Goal: Task Accomplishment & Management: Manage account settings

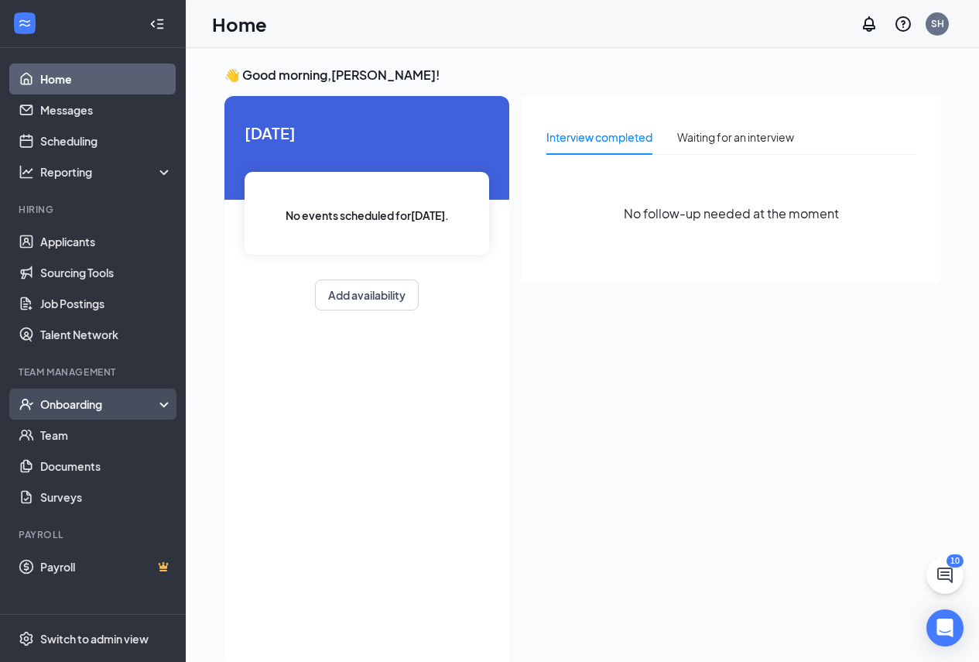
click at [104, 405] on div "Onboarding" at bounding box center [99, 403] width 119 height 15
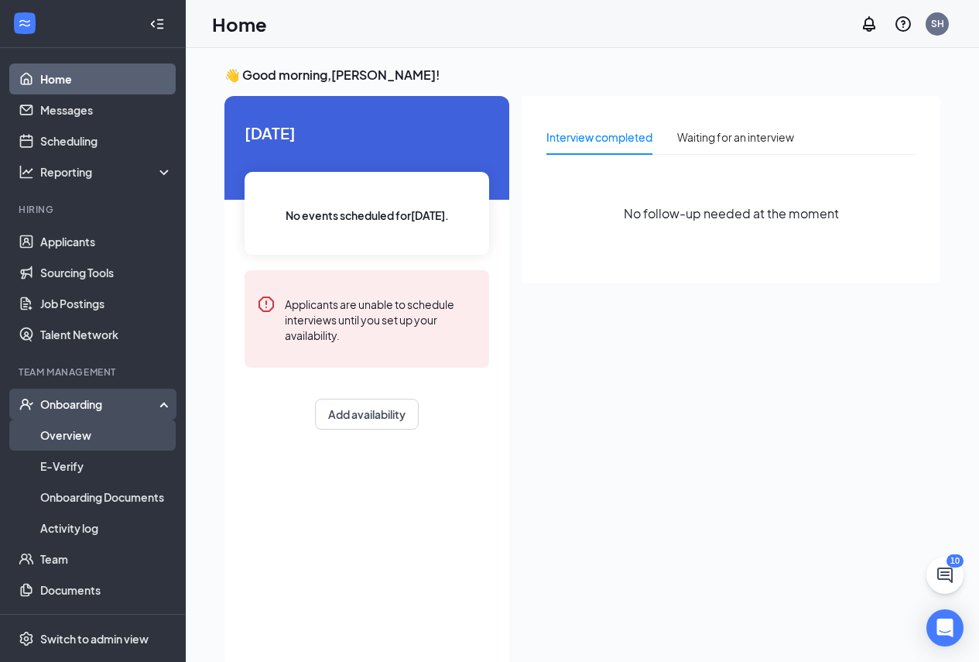
click at [101, 429] on link "Overview" at bounding box center [106, 434] width 132 height 31
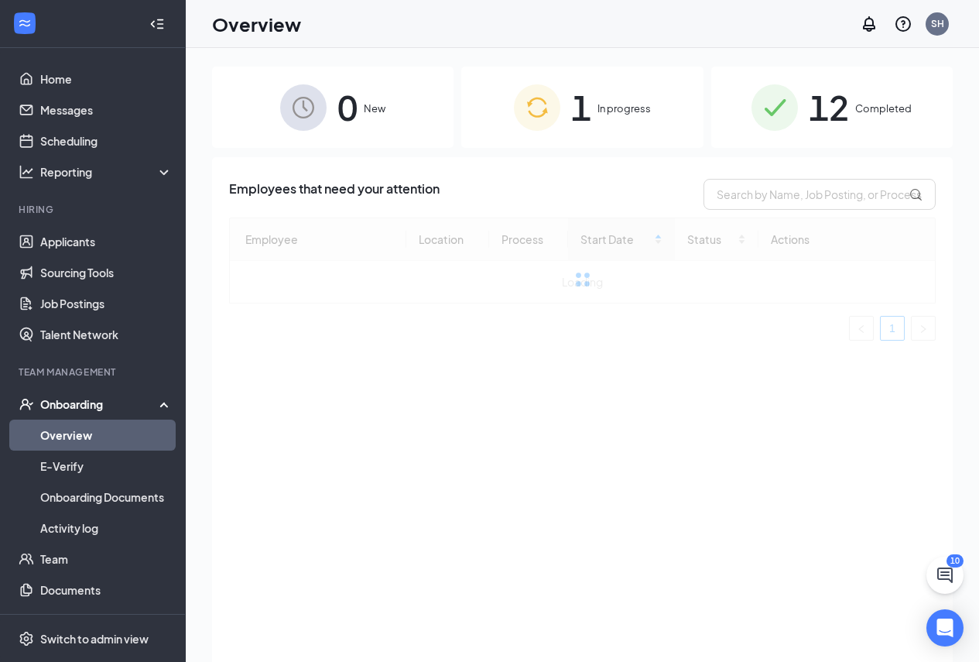
click at [628, 107] on span "In progress" at bounding box center [623, 108] width 53 height 15
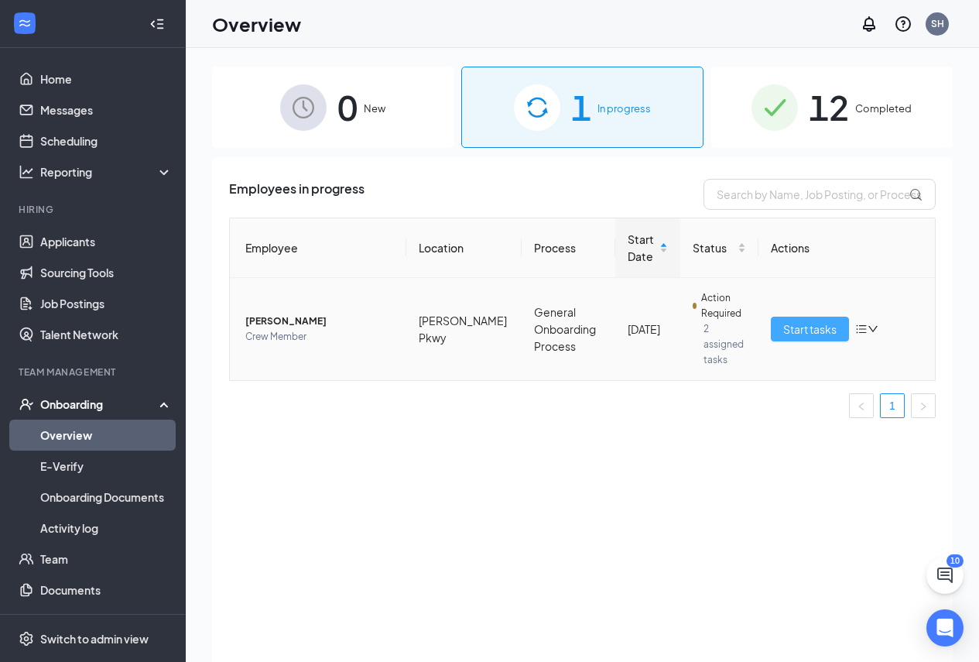
click at [841, 323] on button "Start tasks" at bounding box center [810, 328] width 78 height 25
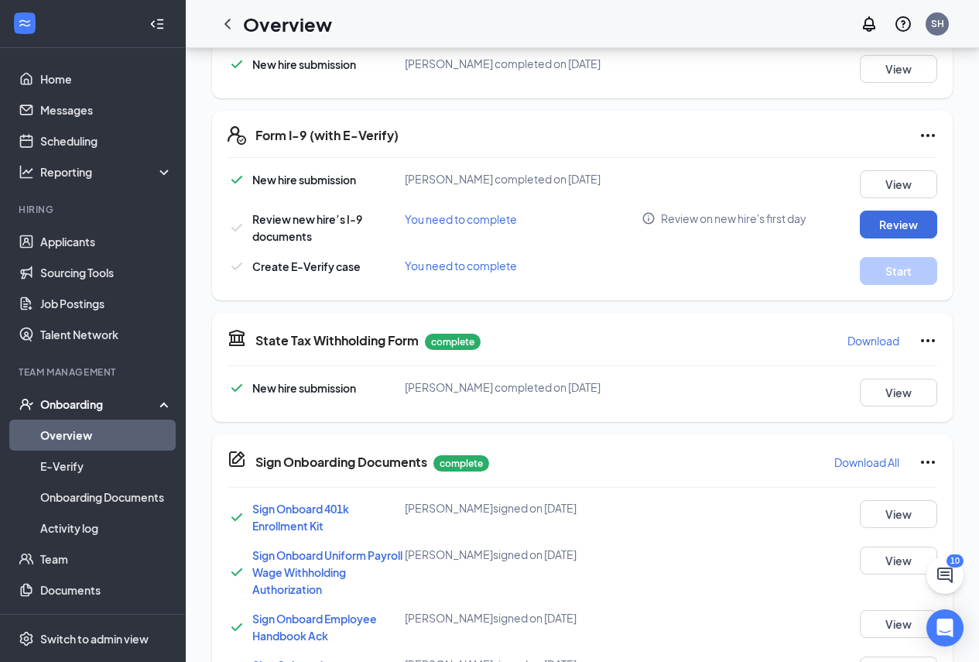
scroll to position [464, 0]
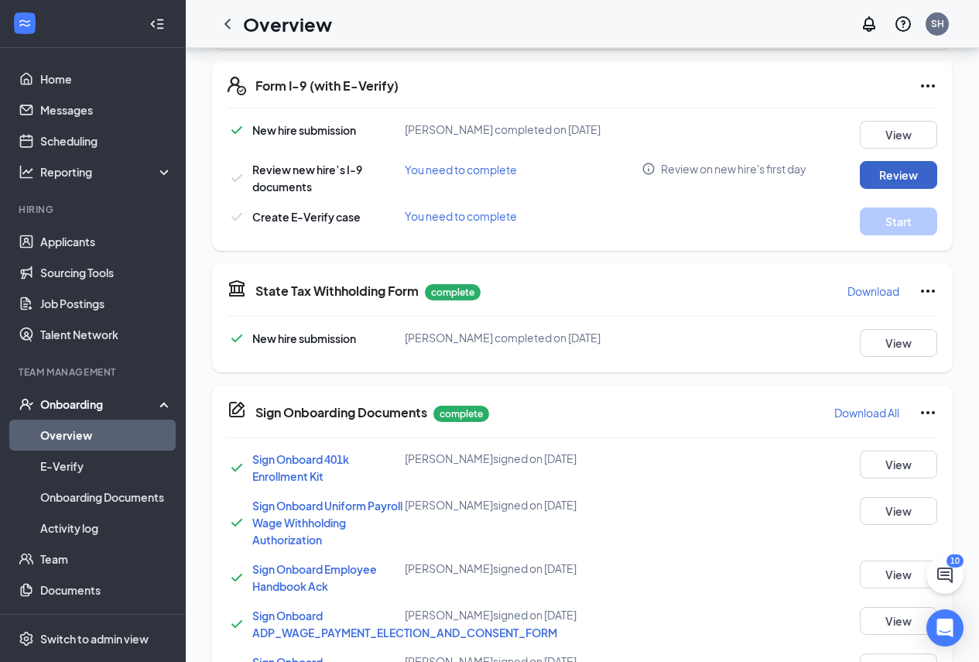
click at [888, 162] on button "Review" at bounding box center [898, 175] width 77 height 28
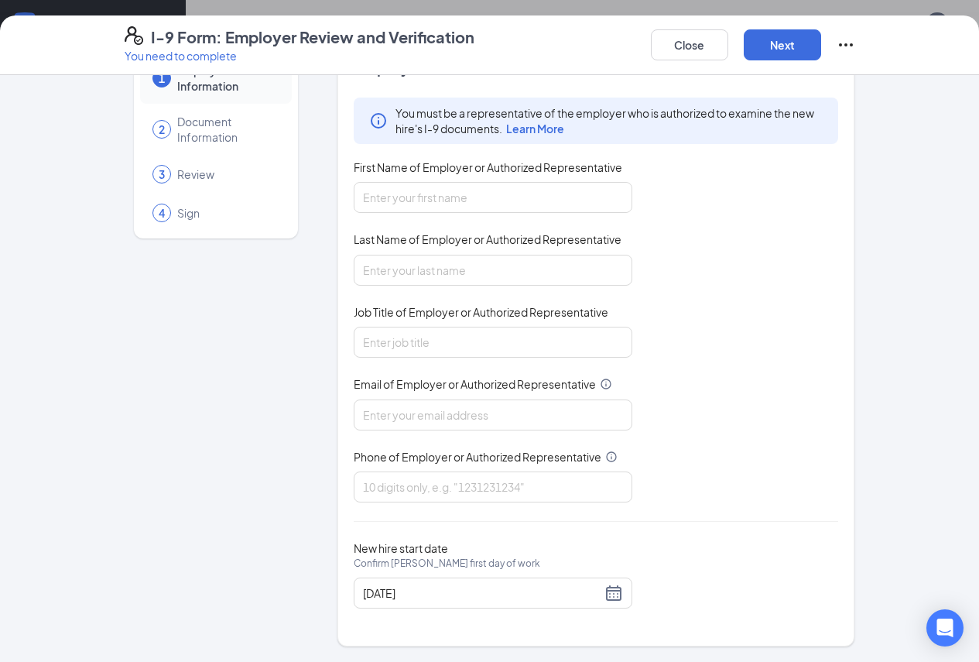
scroll to position [0, 0]
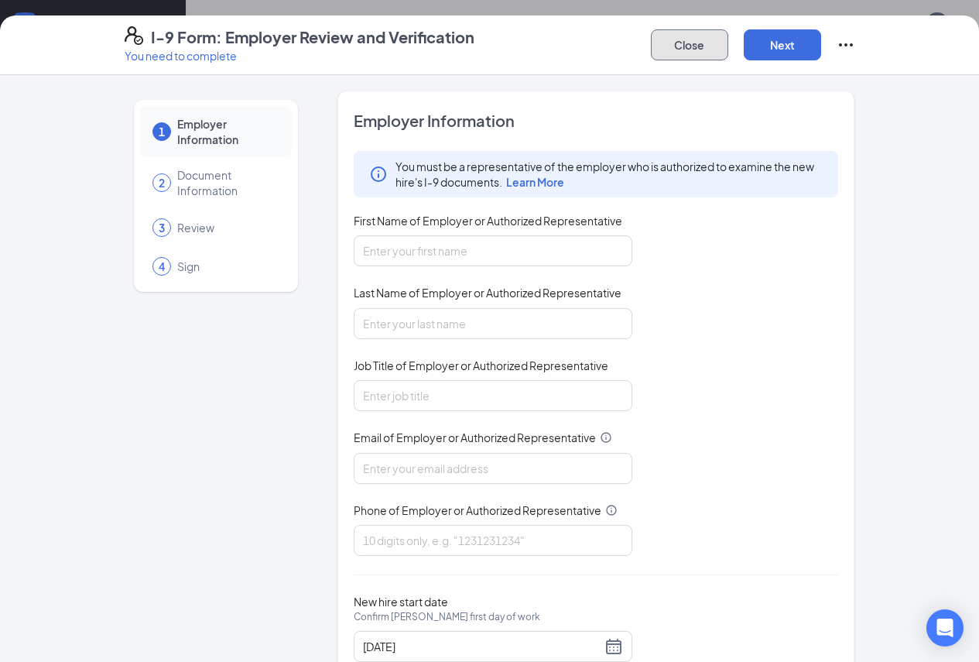
click at [728, 46] on button "Close" at bounding box center [689, 44] width 77 height 31
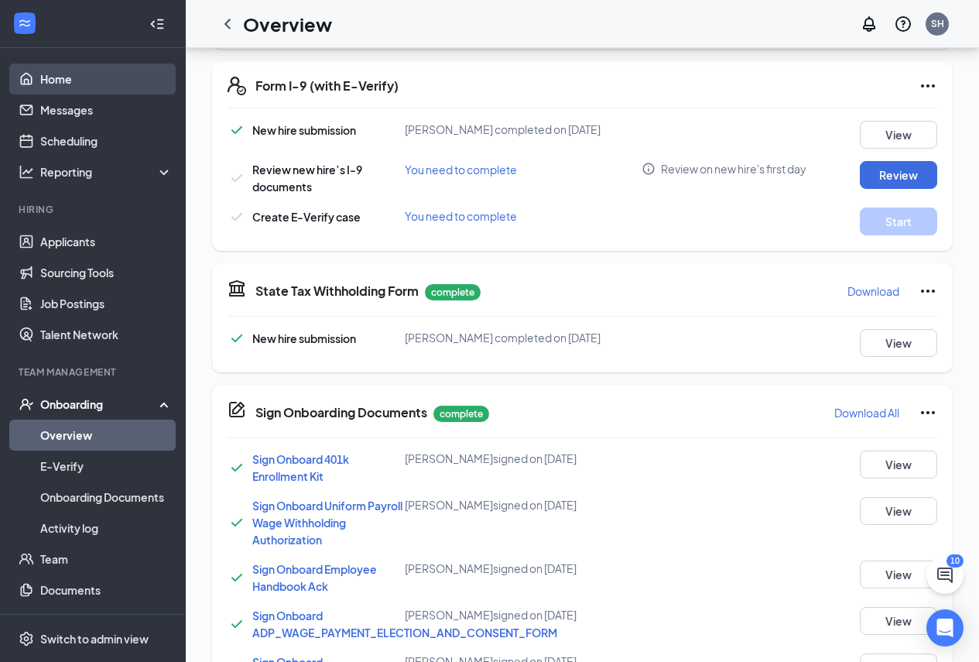
click at [47, 75] on link "Home" at bounding box center [106, 78] width 132 height 31
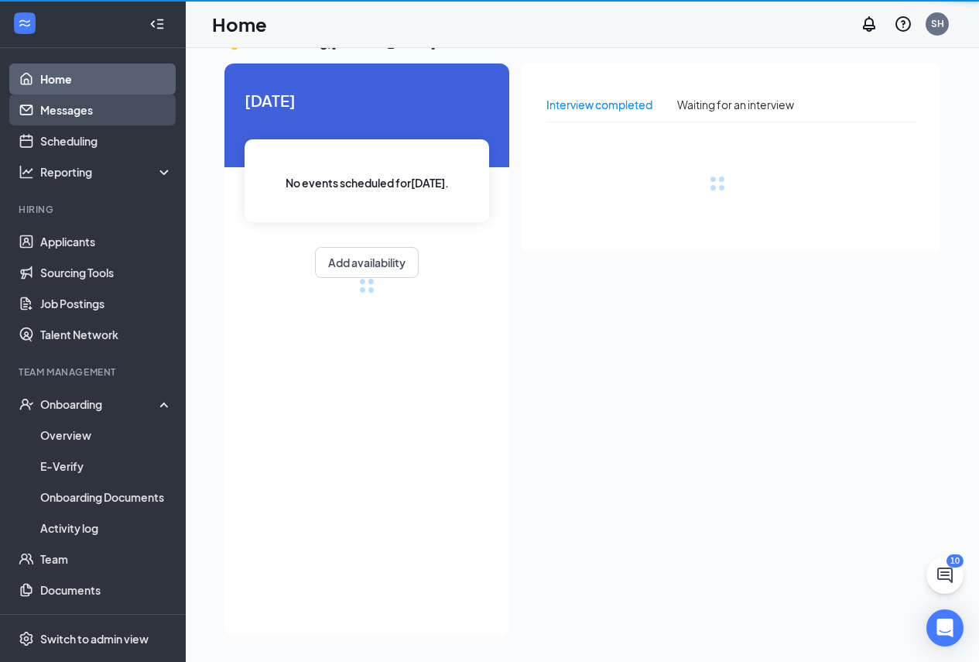
scroll to position [32, 0]
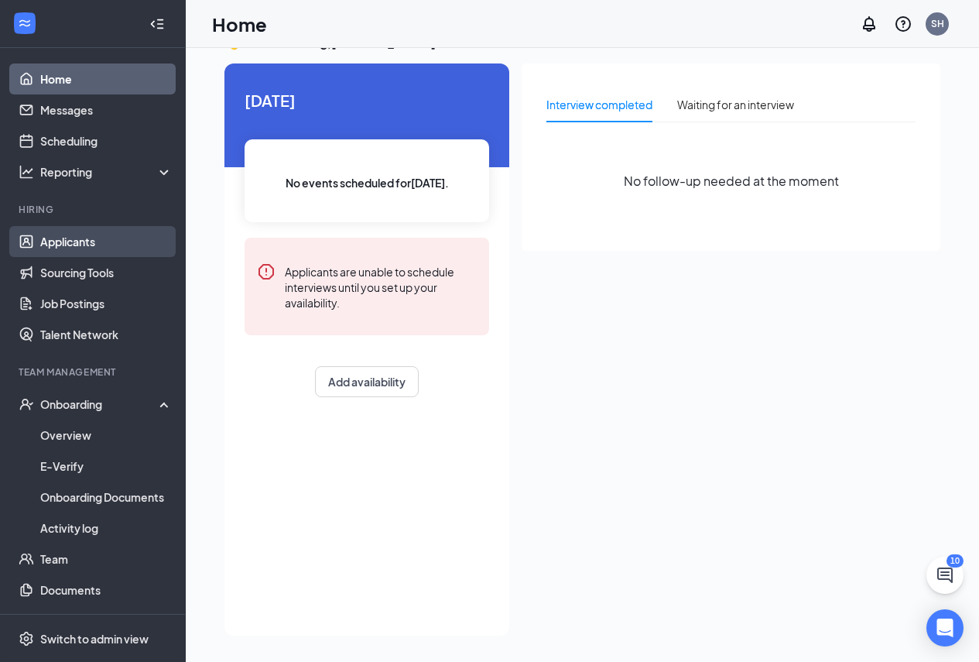
click at [77, 238] on link "Applicants" at bounding box center [106, 241] width 132 height 31
